Goal: Check status: Check status

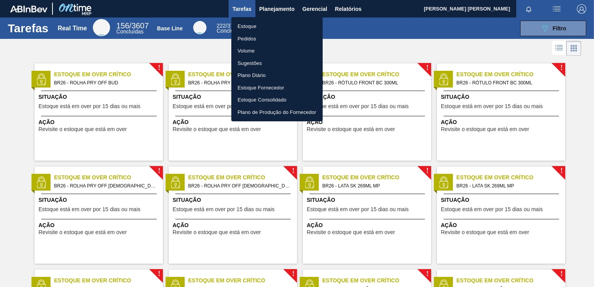
click at [261, 26] on li "Estoque" at bounding box center [276, 26] width 91 height 12
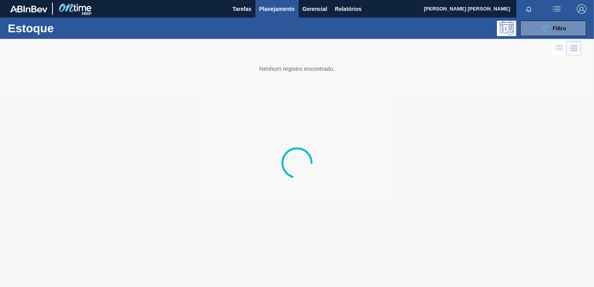
click at [527, 24] on button "089F7B8B-B2A5-4AFE-B5C0-19BA573D28AC Filtro" at bounding box center [553, 29] width 66 height 16
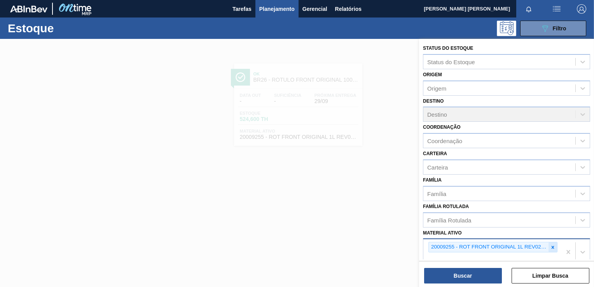
click at [553, 245] on icon at bounding box center [552, 247] width 5 height 5
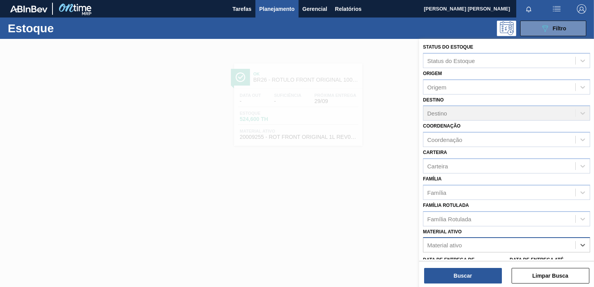
paste ativo "30004808"
type ativo "30004808"
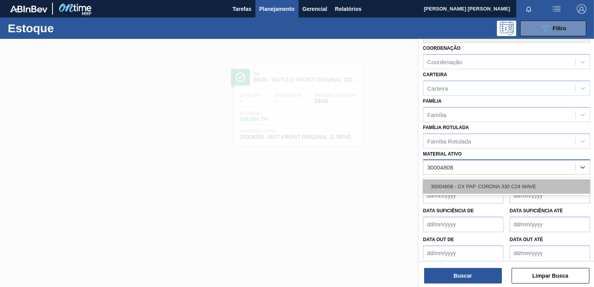
click at [490, 189] on div "30004808 - CX PAP. CORONA 330 C24 WAVE" at bounding box center [506, 186] width 167 height 14
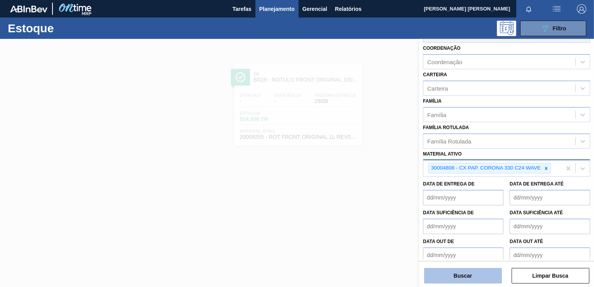
click at [456, 272] on button "Buscar" at bounding box center [463, 276] width 78 height 16
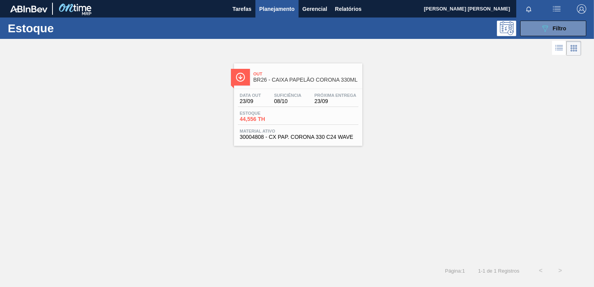
click at [322, 100] on span "23/09" at bounding box center [336, 101] width 42 height 6
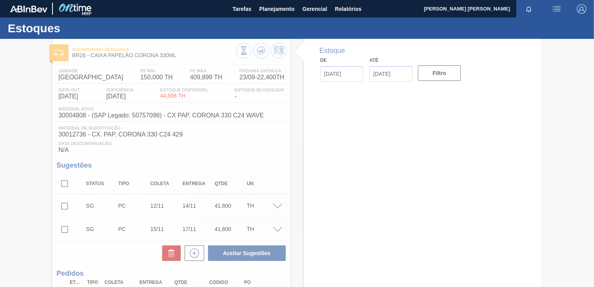
type input "[DATE]"
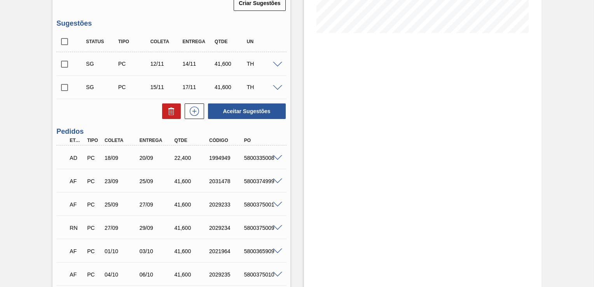
scroll to position [233, 0]
